Goal: Obtain resource: Obtain resource

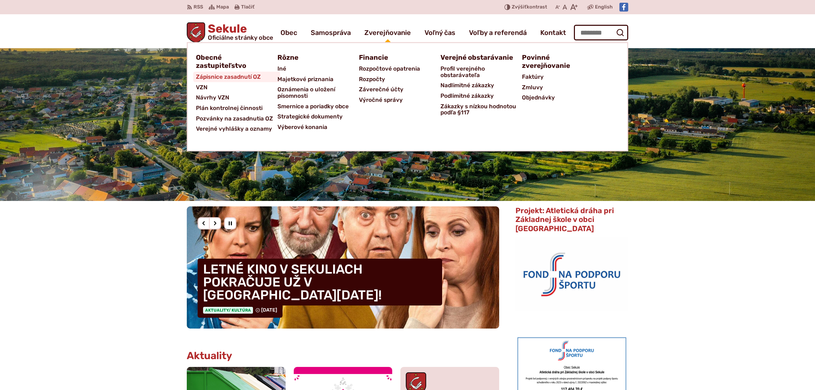
click at [235, 77] on span "Zápisnice zasadnutí OZ" at bounding box center [228, 77] width 65 height 11
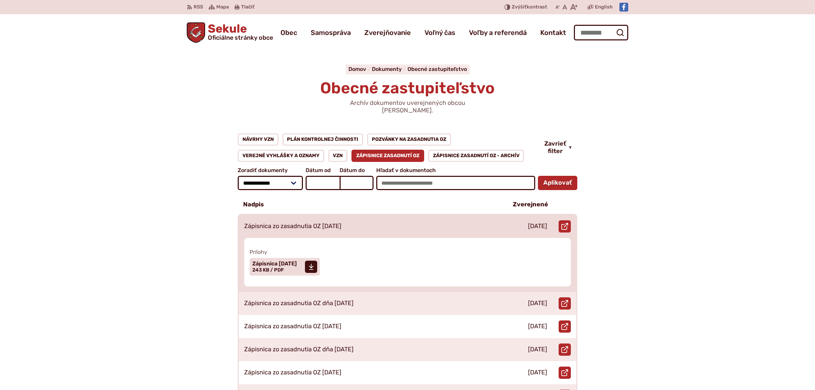
click at [297, 223] on p "Zápisnica zo zasadnutia OZ [DATE]" at bounding box center [292, 226] width 97 height 7
click at [287, 261] on span "Zápisnica [DATE]" at bounding box center [274, 263] width 44 height 5
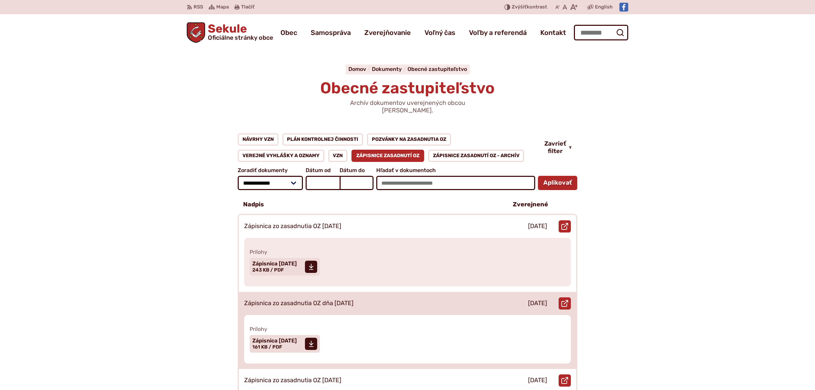
click at [302, 300] on p "Zápisnica zo zasadnutia OZ dňa [DATE]" at bounding box center [298, 303] width 109 height 7
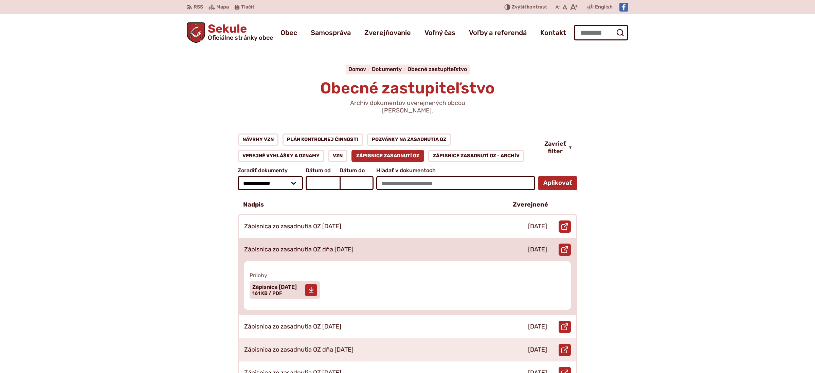
click at [261, 284] on span "Zápisnica [DATE]" at bounding box center [274, 286] width 44 height 5
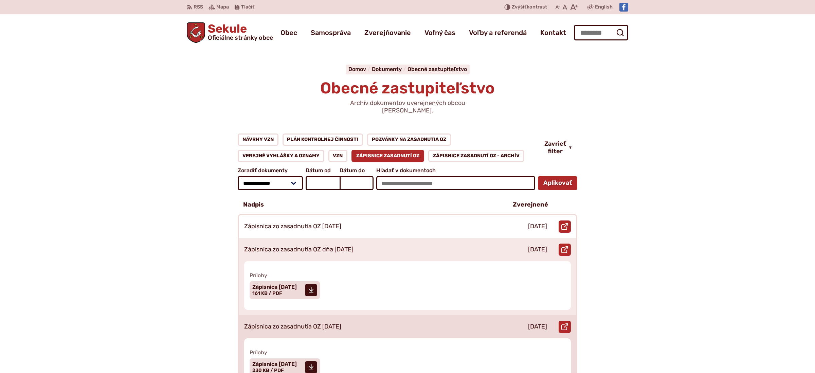
click at [272, 323] on p "Zápisnica zo zasadnutia OZ [DATE]" at bounding box center [292, 326] width 97 height 7
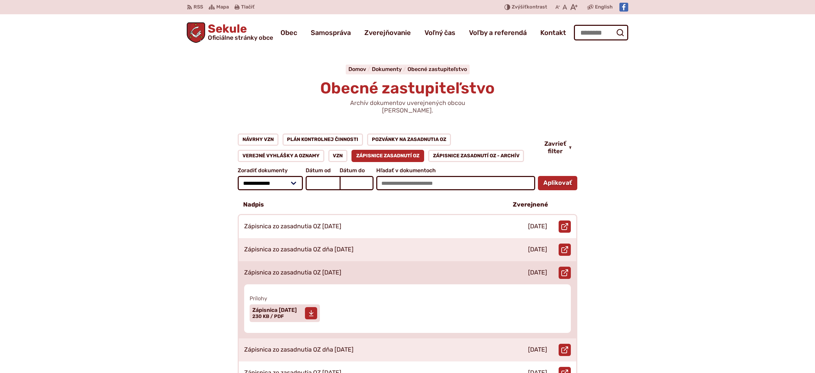
click at [287, 307] on span "Zápisnica [DATE]" at bounding box center [274, 309] width 44 height 5
